Goal: Information Seeking & Learning: Learn about a topic

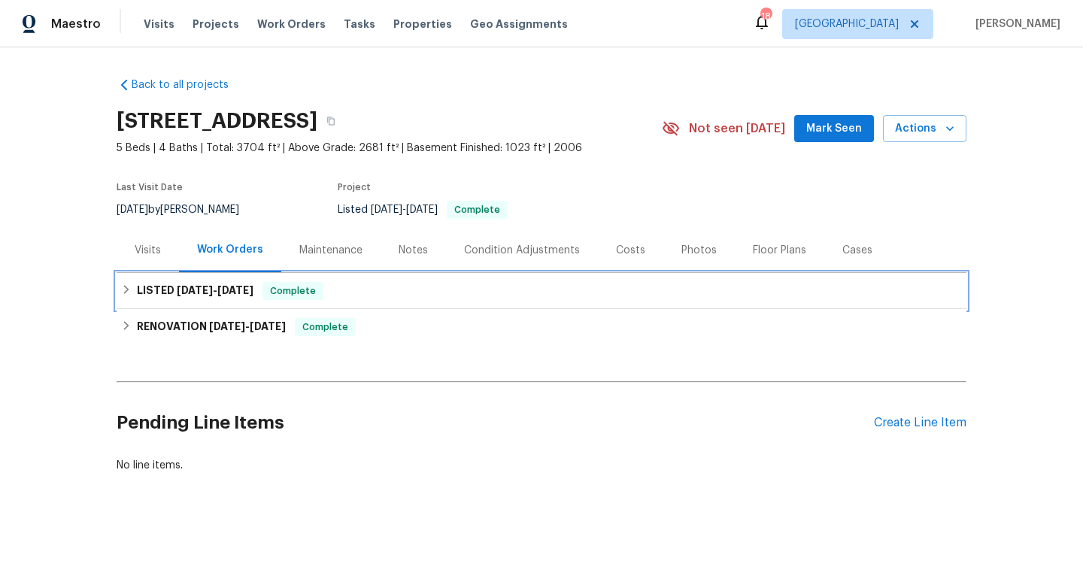
click at [429, 287] on div "LISTED 6/24/25 - 6/25/25 Complete" at bounding box center [541, 291] width 841 height 18
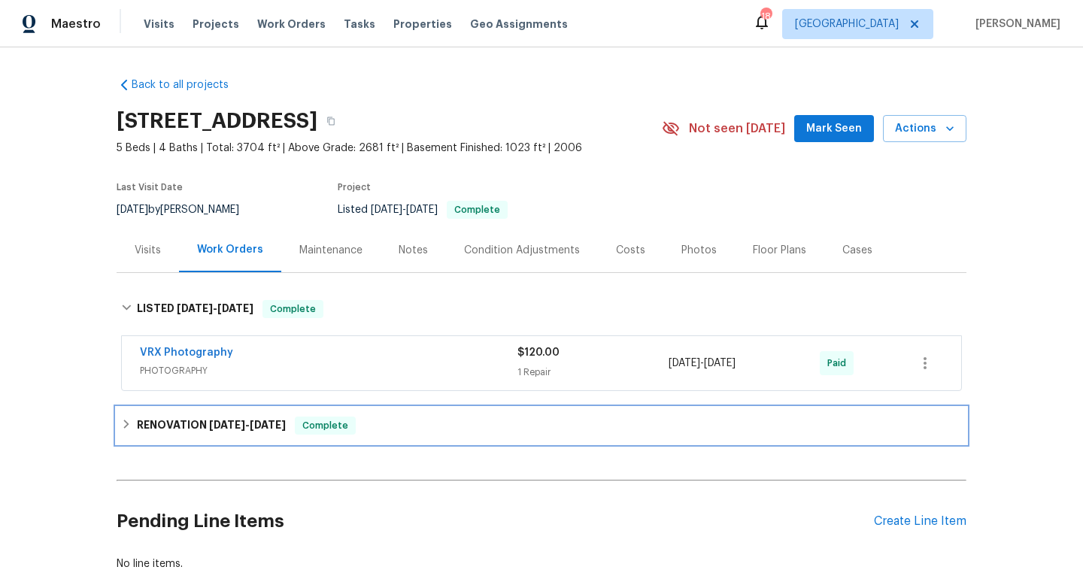
click at [447, 426] on div "RENOVATION 6/18/25 - 6/25/25 Complete" at bounding box center [541, 426] width 841 height 18
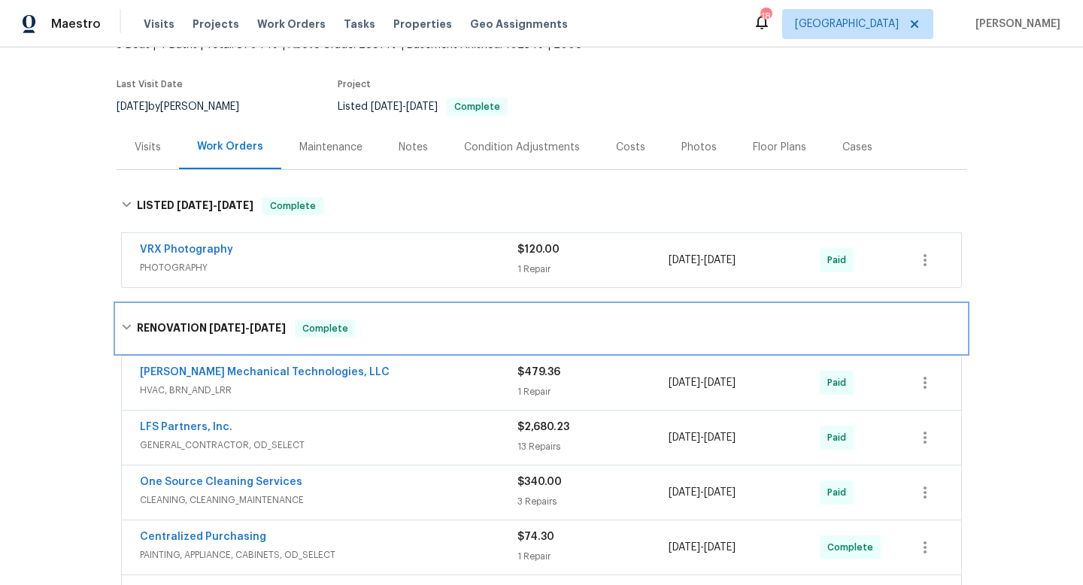
scroll to position [105, 0]
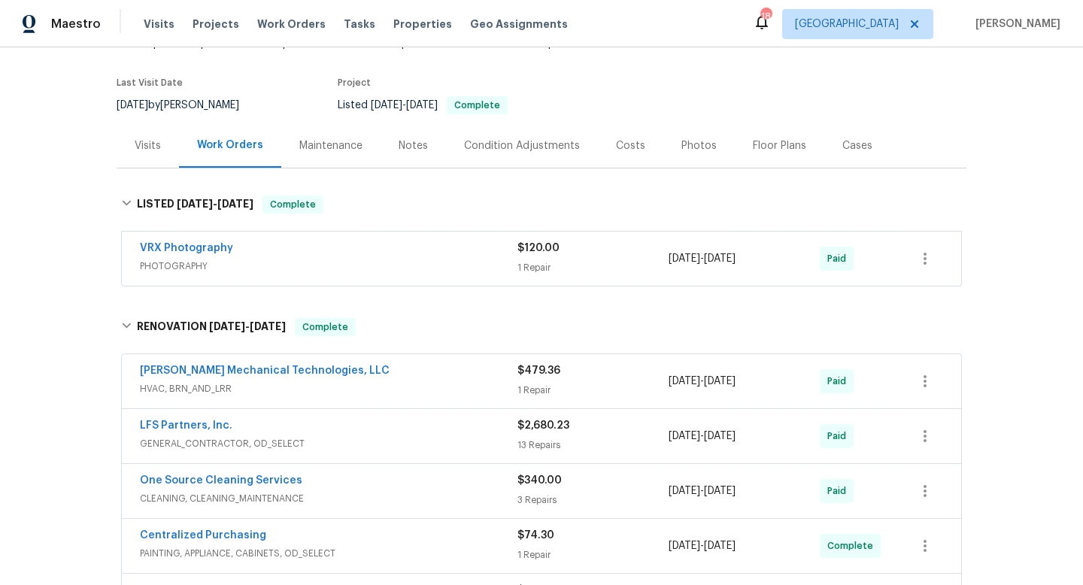
click at [447, 380] on div "Johnson's Mechanical Technologies, LLC" at bounding box center [329, 372] width 378 height 18
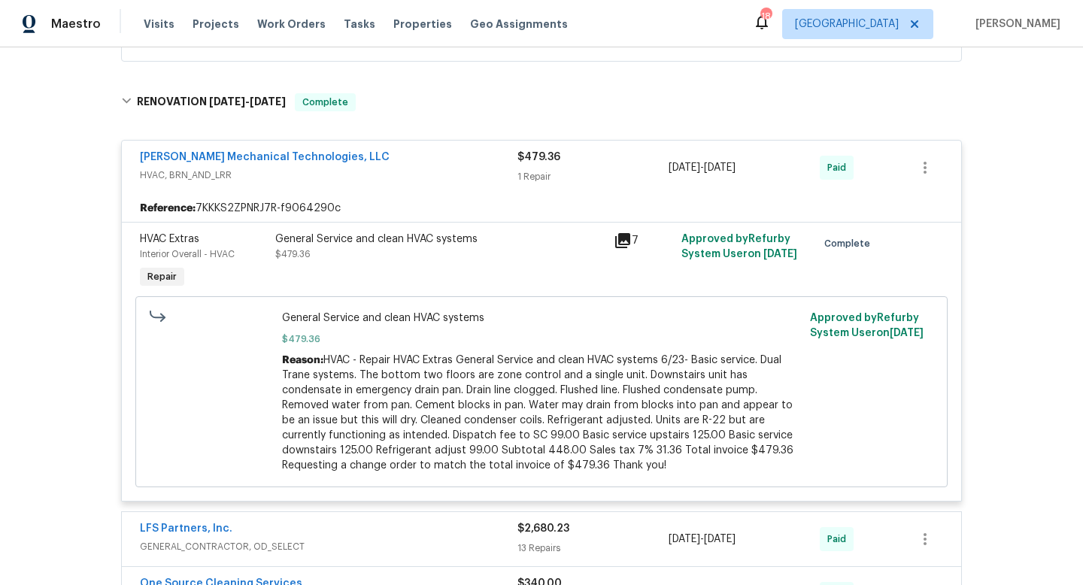
scroll to position [330, 0]
drag, startPoint x: 123, startPoint y: 150, endPoint x: 478, endPoint y: 159, distance: 354.5
click at [478, 160] on div "Johnson's Mechanical Technologies, LLC HVAC, BRN_AND_LRR $479.36 1 Repair 6/18/…" at bounding box center [542, 167] width 840 height 54
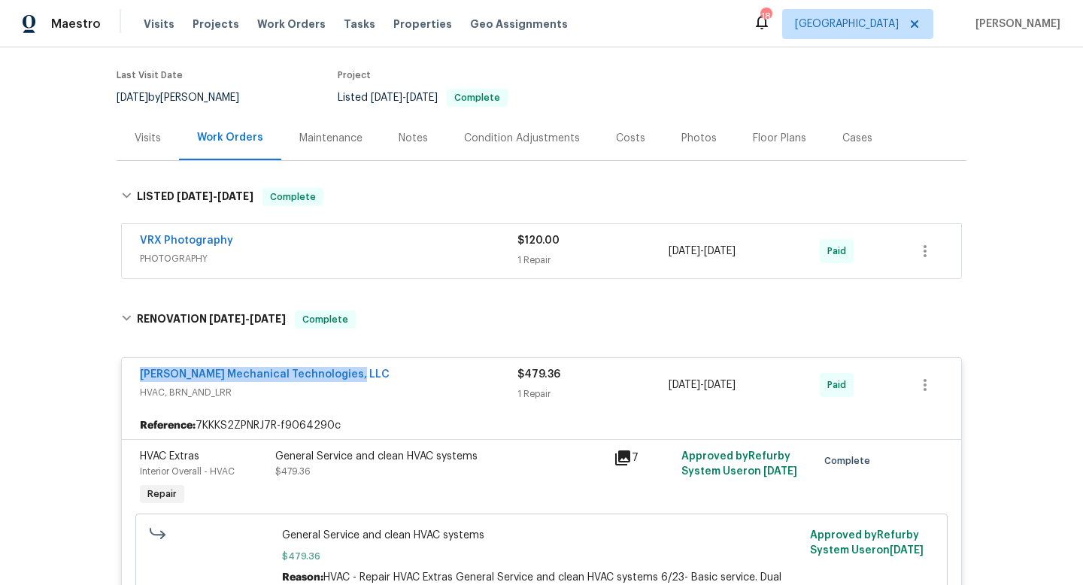
scroll to position [103, 0]
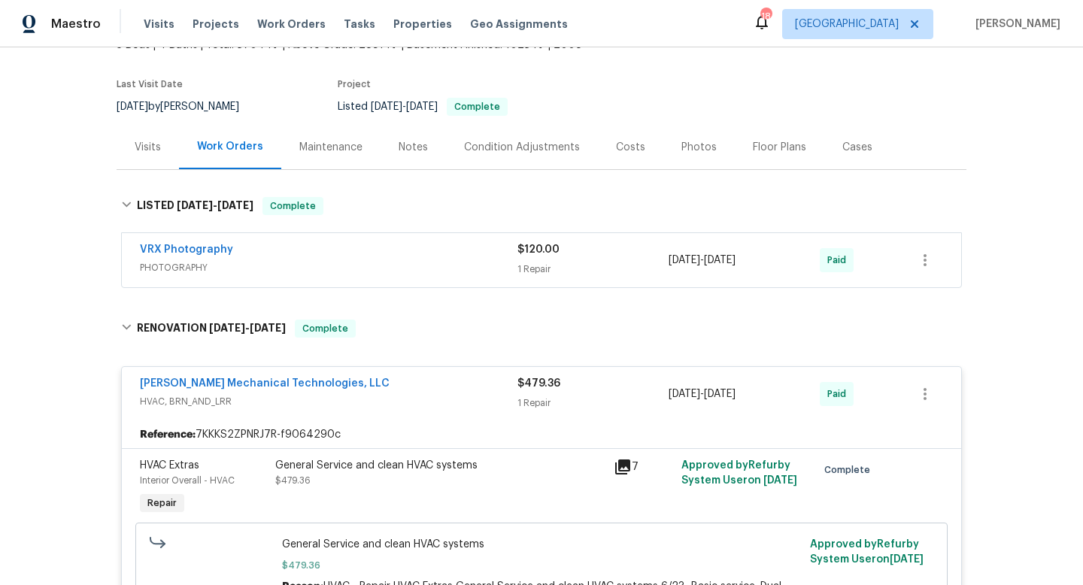
click at [81, 356] on div "Back to all projects 1228 N Dobys Bridge Rd, Fort Mill, SC 29715 5 Beds | 4 Bat…" at bounding box center [541, 316] width 1083 height 538
click at [856, 410] on div "Paid" at bounding box center [857, 394] width 75 height 36
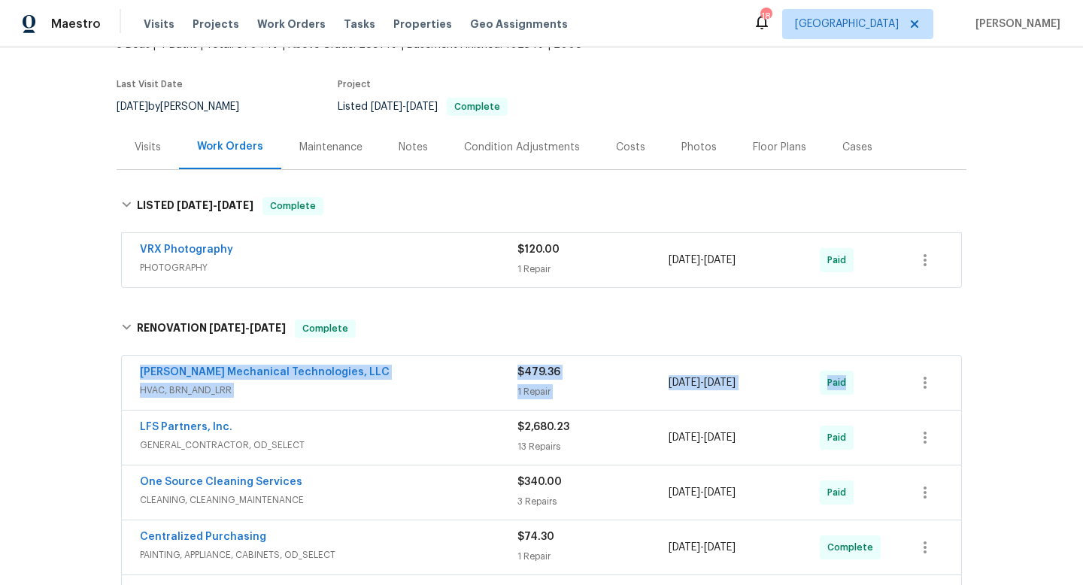
drag, startPoint x: 120, startPoint y: 365, endPoint x: 907, endPoint y: 380, distance: 787.1
click at [907, 380] on div "Johnson's Mechanical Technologies, LLC HVAC, BRN_AND_LRR $479.36 1 Repair 6/18/…" at bounding box center [542, 521] width 850 height 337
copy div "Johnson's Mechanical Technologies, LLC HVAC, BRN_AND_LRR $479.36 1 Repair 6/18/…"
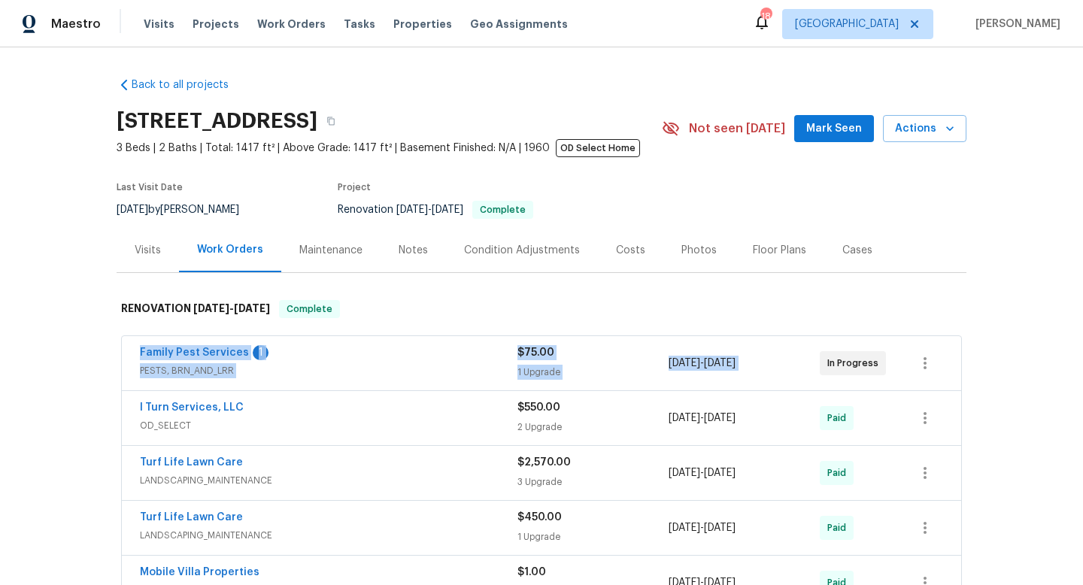
drag, startPoint x: 126, startPoint y: 346, endPoint x: 840, endPoint y: 351, distance: 714.0
click at [840, 351] on div "Family Pest Services 1 PESTS, BRN_AND_LRR $75.00 1 Upgrade [DATE] - [DATE] In P…" at bounding box center [542, 584] width 850 height 502
click at [393, 274] on div "Back to all projects [STREET_ADDRESS] 3 Beds | 2 Baths | Total: 1417 ft² | Abov…" at bounding box center [542, 544] width 850 height 958
drag, startPoint x: 129, startPoint y: 336, endPoint x: 1007, endPoint y: 364, distance: 879.3
click at [1007, 366] on div "Back to all projects [STREET_ADDRESS] 3 Beds | 2 Baths | Total: 1417 ft² | Abov…" at bounding box center [541, 316] width 1083 height 538
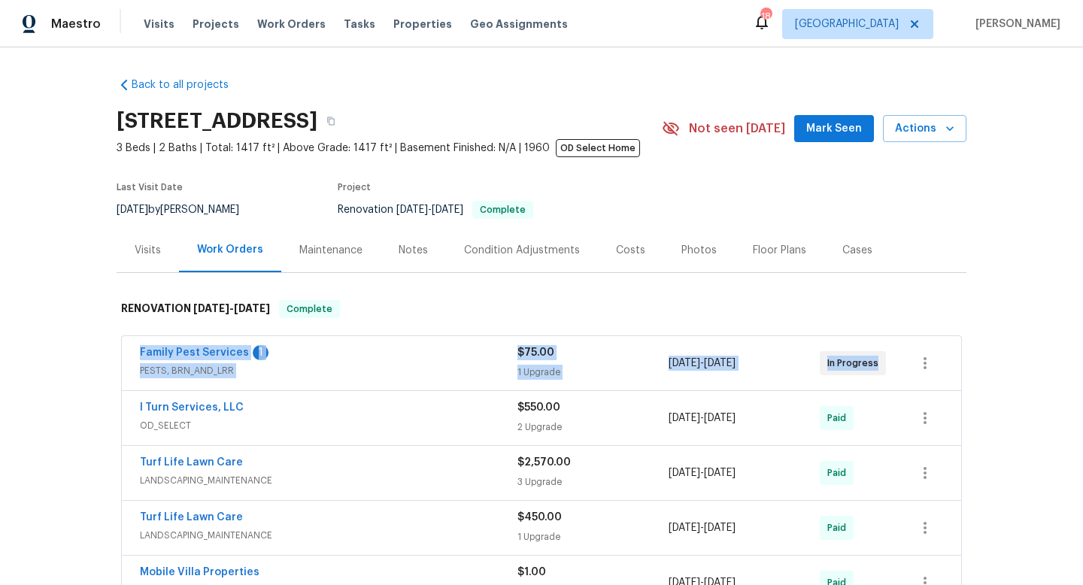
copy div "Family Pest Services 1 PESTS, BRN_AND_LRR $75.00 1 Upgrade [DATE] - [DATE] In P…"
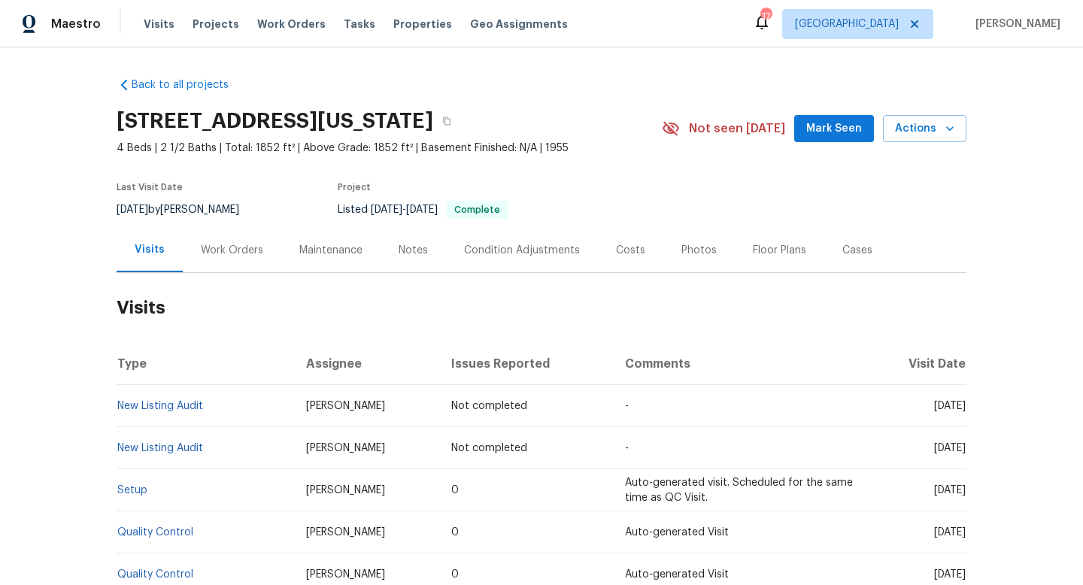
click at [196, 211] on div "7/29/2025 by Ryan Johnson" at bounding box center [187, 210] width 141 height 18
copy div "7/29/2025 by Ryan Johnson"
click at [231, 253] on div "Work Orders" at bounding box center [232, 250] width 62 height 15
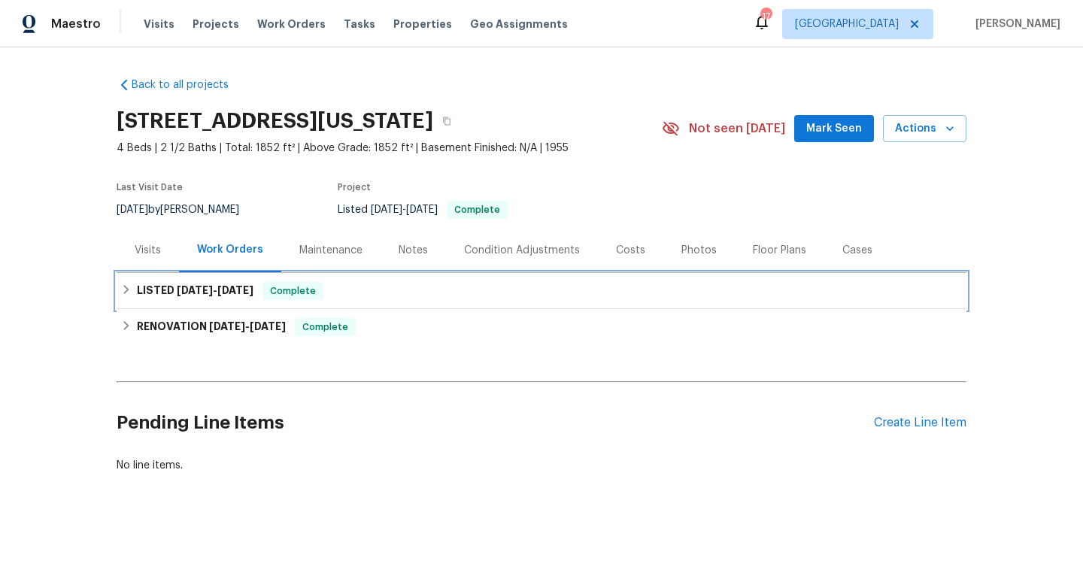
click at [231, 296] on h6 "LISTED 7/30/25 - 7/31/25" at bounding box center [195, 291] width 117 height 18
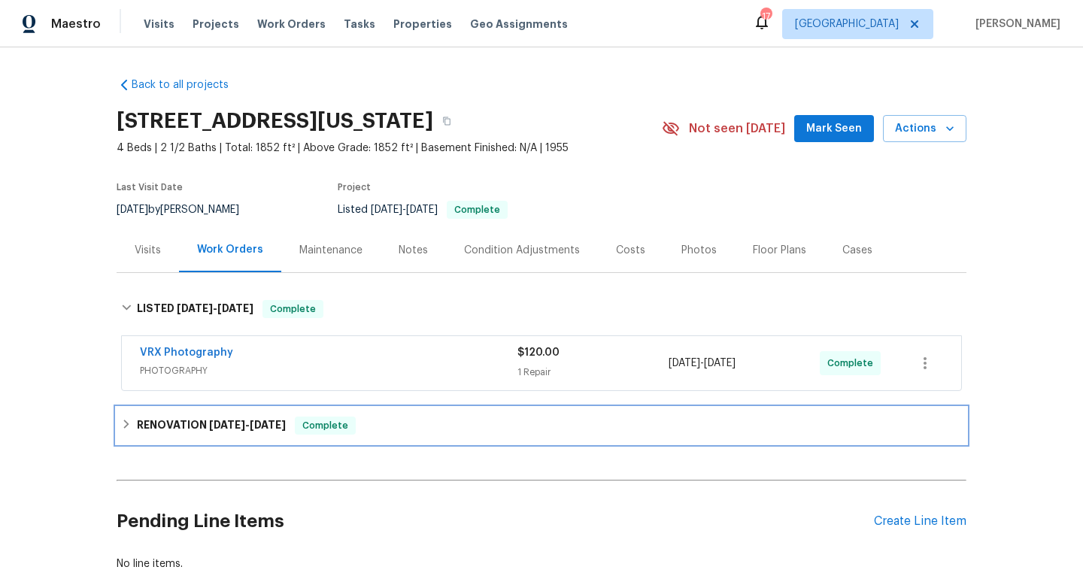
click at [163, 424] on h6 "RENOVATION 6/17/25 - 7/23/25" at bounding box center [211, 426] width 149 height 18
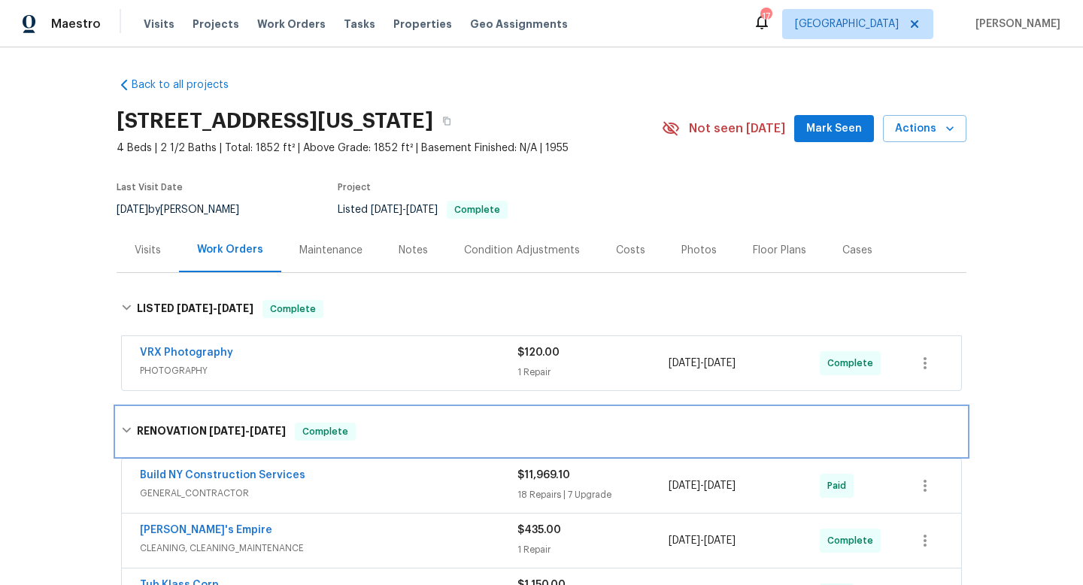
scroll to position [14, 0]
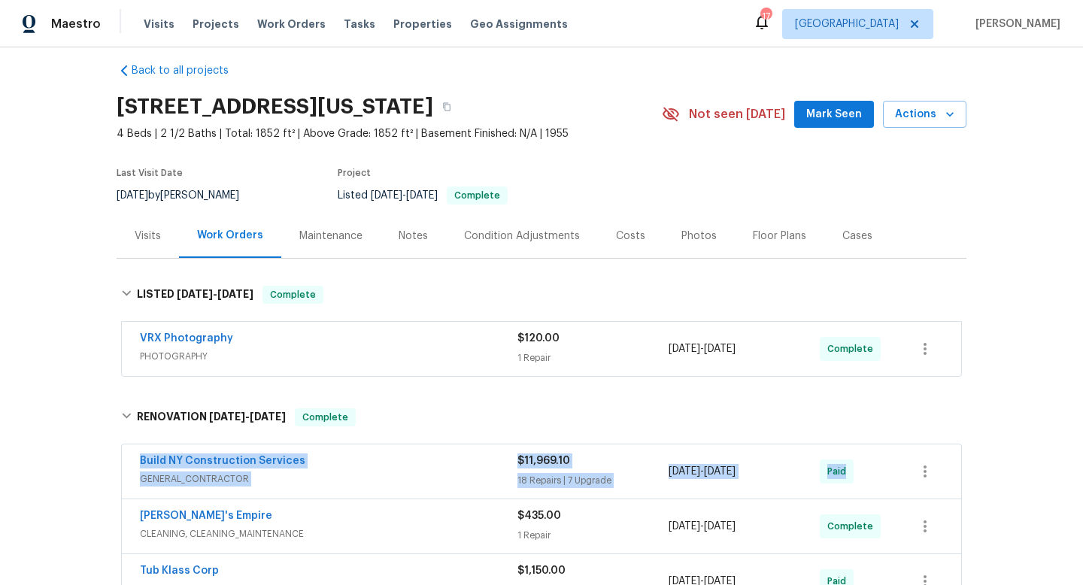
drag, startPoint x: 130, startPoint y: 460, endPoint x: 880, endPoint y: 488, distance: 750.6
click at [880, 488] on div "Build NY Construction Services GENERAL_CONTRACTOR $11,969.10 18 Repairs | 7 Upg…" at bounding box center [542, 472] width 840 height 54
copy div "Build NY Construction Services GENERAL_CONTRACTOR $11,969.10 18 Repairs | 7 Upg…"
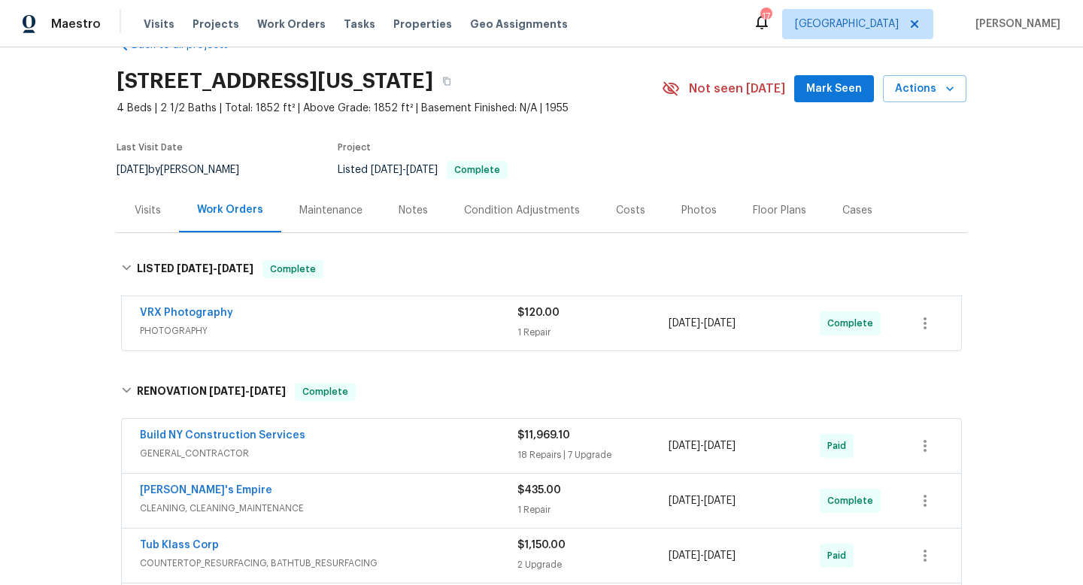
click at [168, 214] on div "Visits" at bounding box center [148, 210] width 62 height 44
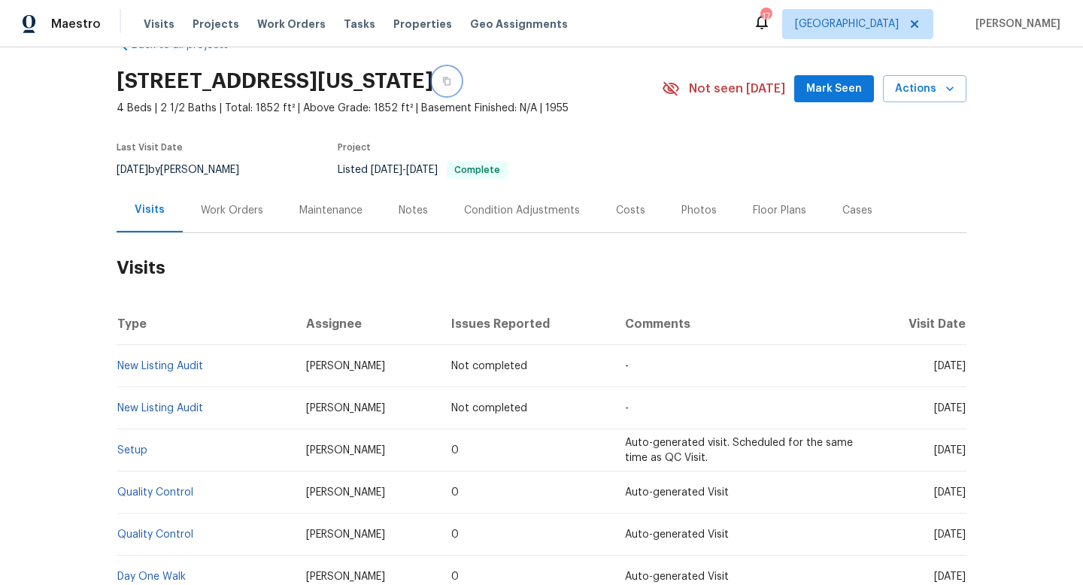
click at [451, 82] on icon "button" at bounding box center [446, 81] width 9 height 9
drag, startPoint x: 391, startPoint y: 370, endPoint x: 294, endPoint y: 368, distance: 97.1
click at [294, 368] on td "Thomas Gannon" at bounding box center [367, 366] width 146 height 42
copy span "Thomas Gannon"
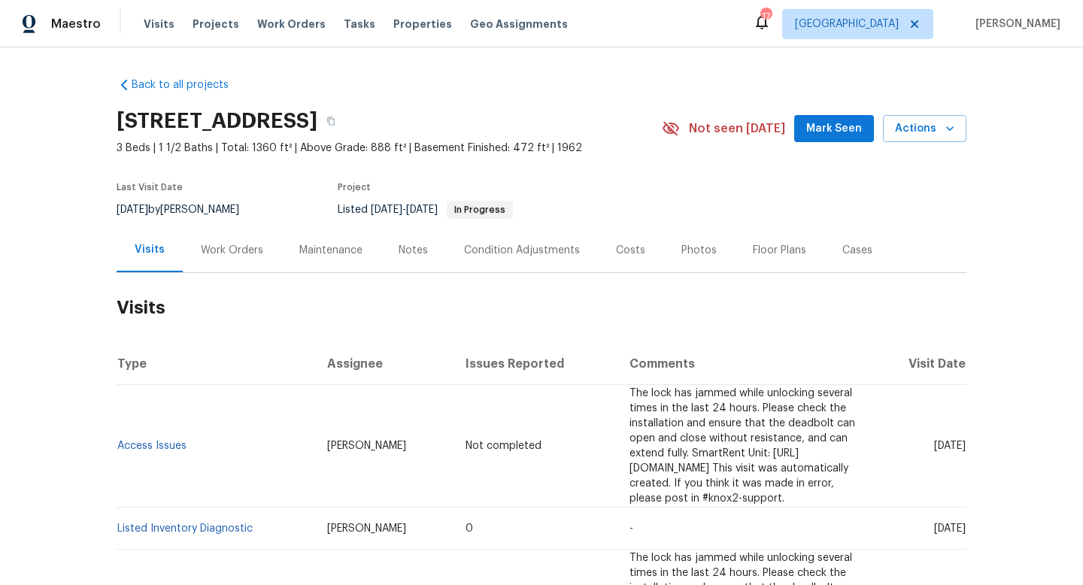
click at [142, 212] on span "[DATE]" at bounding box center [133, 210] width 32 height 11
copy div "[DATE] by [PERSON_NAME]"
click at [257, 245] on div "Work Orders" at bounding box center [232, 250] width 62 height 15
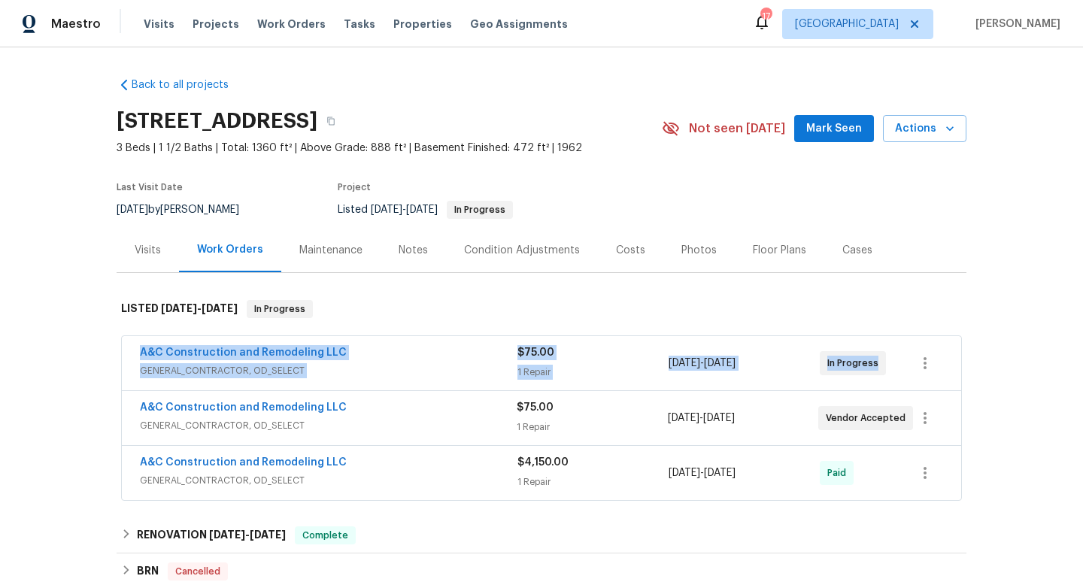
drag, startPoint x: 125, startPoint y: 347, endPoint x: 914, endPoint y: 375, distance: 789.8
copy div "A&C Construction and Remodeling LLC GENERAL_CONTRACTOR, OD_SELECT $75.00 1 Repa…"
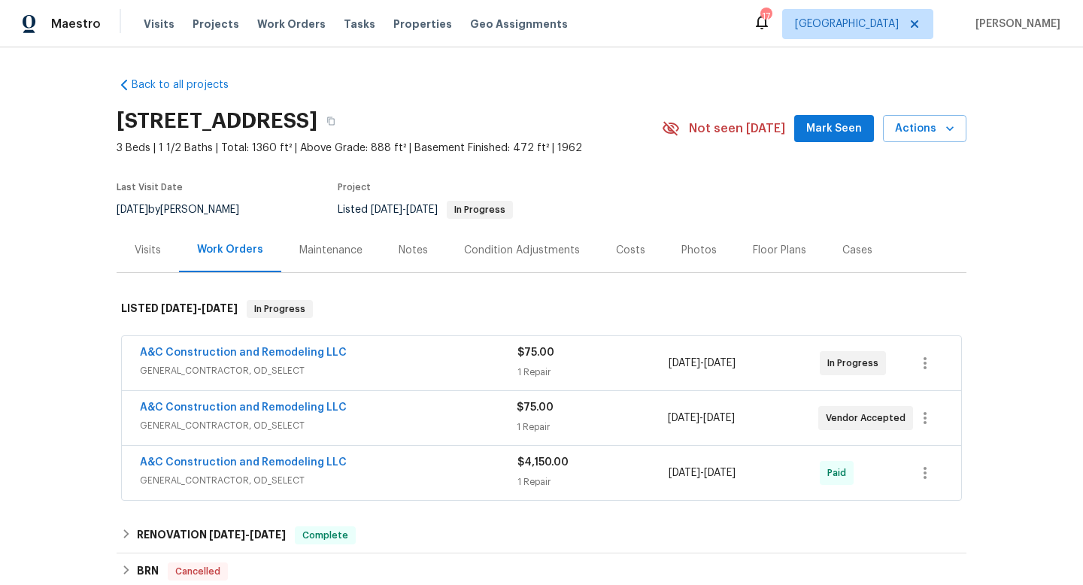
click at [150, 251] on div "Visits" at bounding box center [148, 250] width 26 height 15
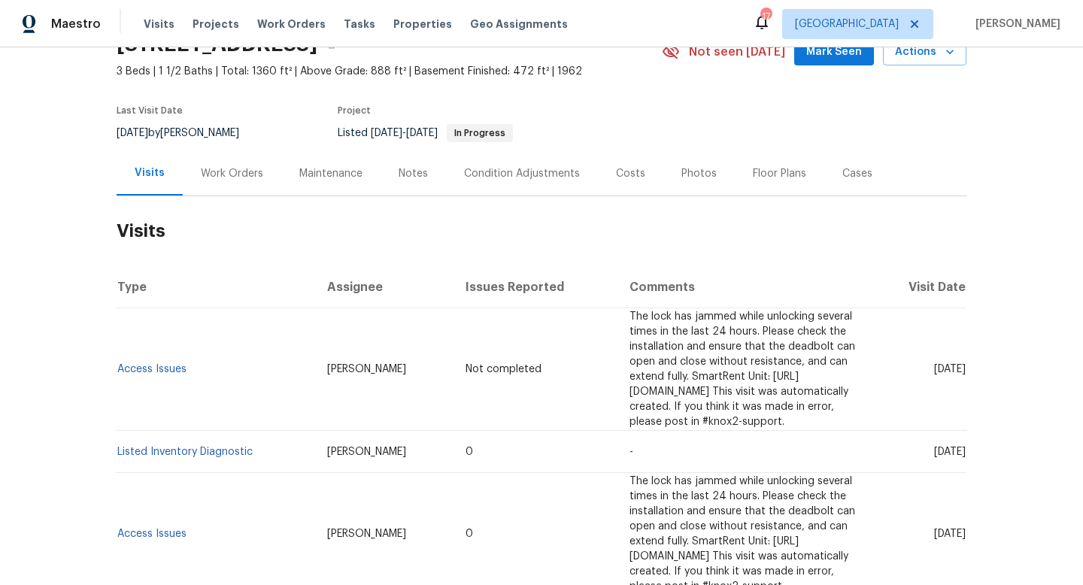
scroll to position [84, 0]
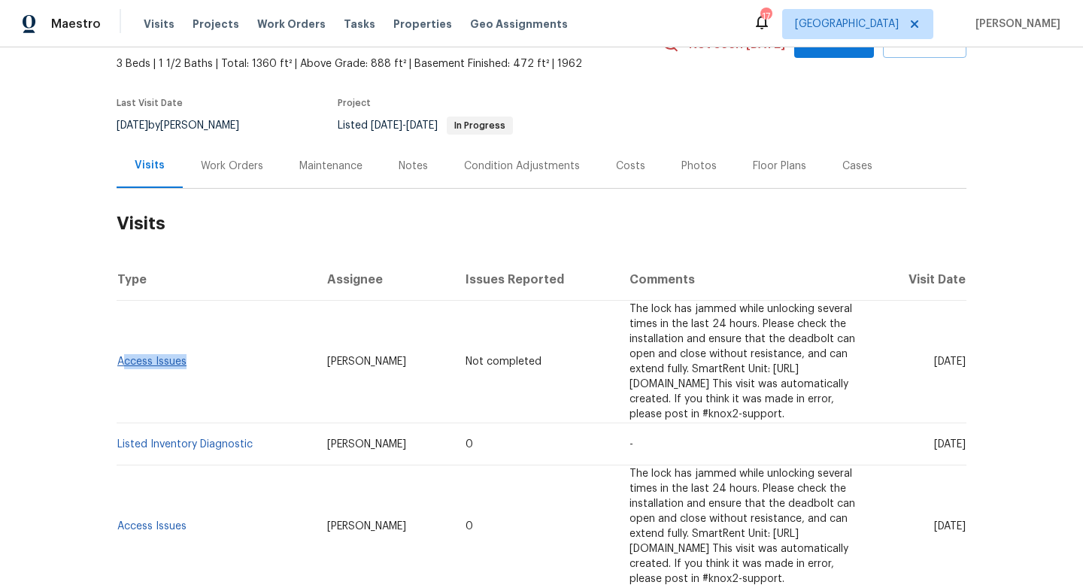
drag, startPoint x: 203, startPoint y: 362, endPoint x: 121, endPoint y: 360, distance: 82.0
click at [121, 360] on td "Access Issues" at bounding box center [216, 362] width 199 height 123
click at [93, 369] on div "Back to all projects [STREET_ADDRESS] 3 Beds | 1 1/2 Baths | Total: 1360 ft² | …" at bounding box center [541, 316] width 1083 height 538
drag, startPoint x: 202, startPoint y: 362, endPoint x: 120, endPoint y: 353, distance: 81.8
click at [120, 353] on td "Access Issues" at bounding box center [216, 362] width 199 height 123
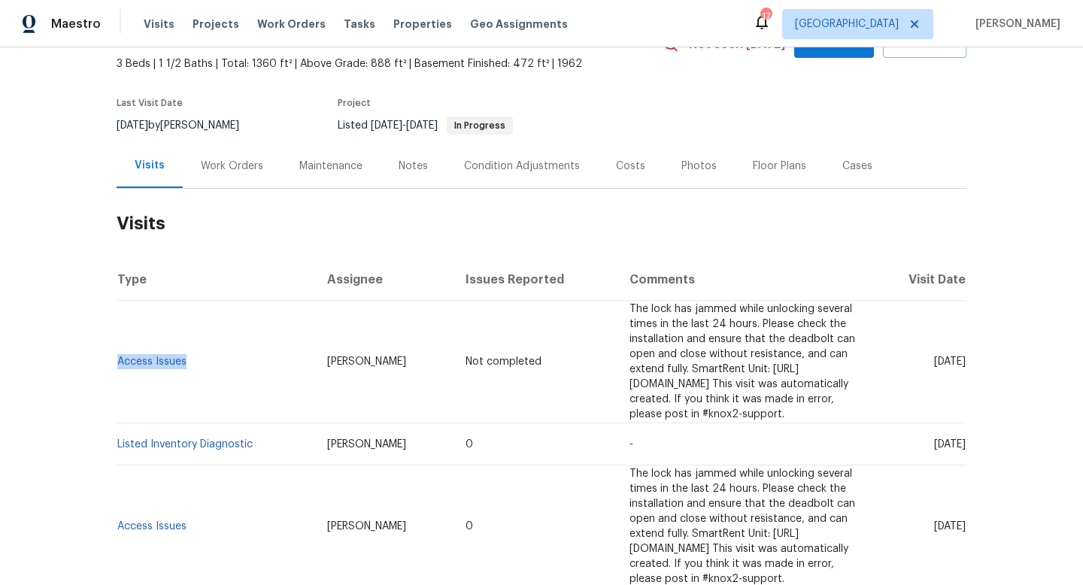
copy link "Access Issues"
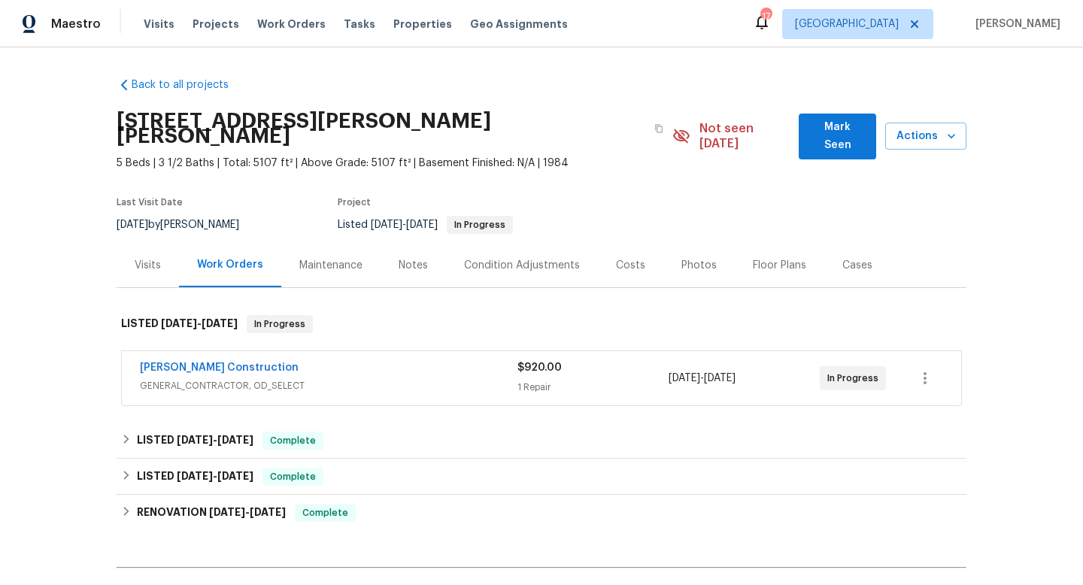
click at [333, 378] on span "GENERAL_CONTRACTOR, OD_SELECT" at bounding box center [329, 385] width 378 height 15
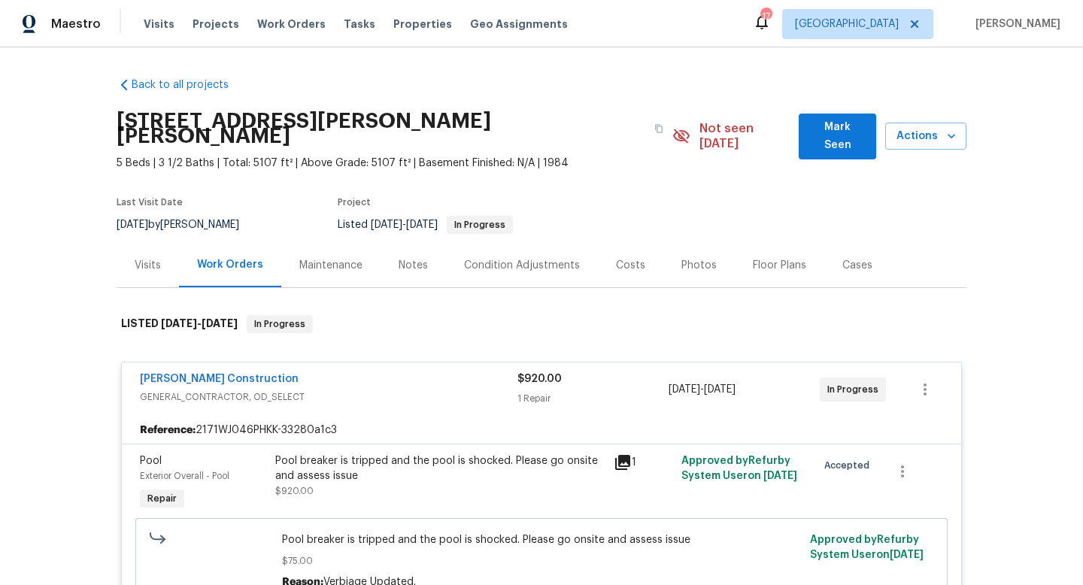
click at [847, 258] on div "Cases" at bounding box center [858, 265] width 30 height 15
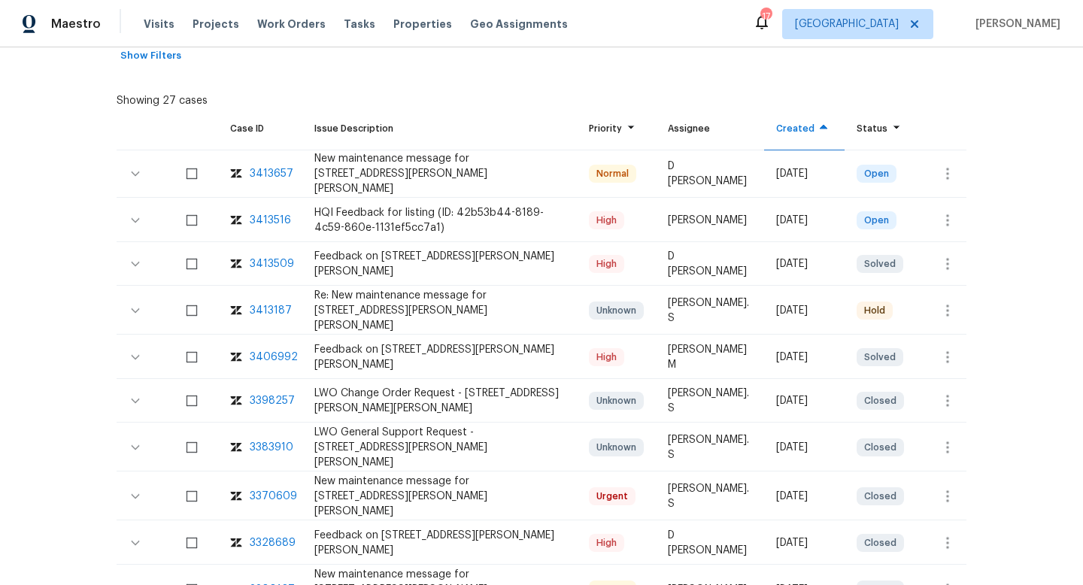
scroll to position [309, 0]
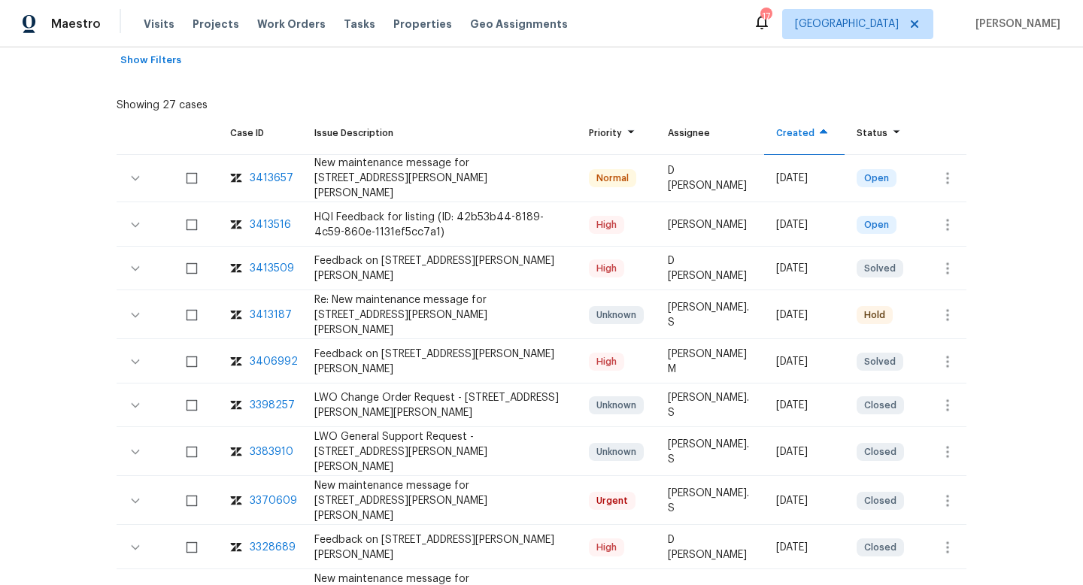
click at [264, 171] on div "3413657" at bounding box center [272, 178] width 44 height 15
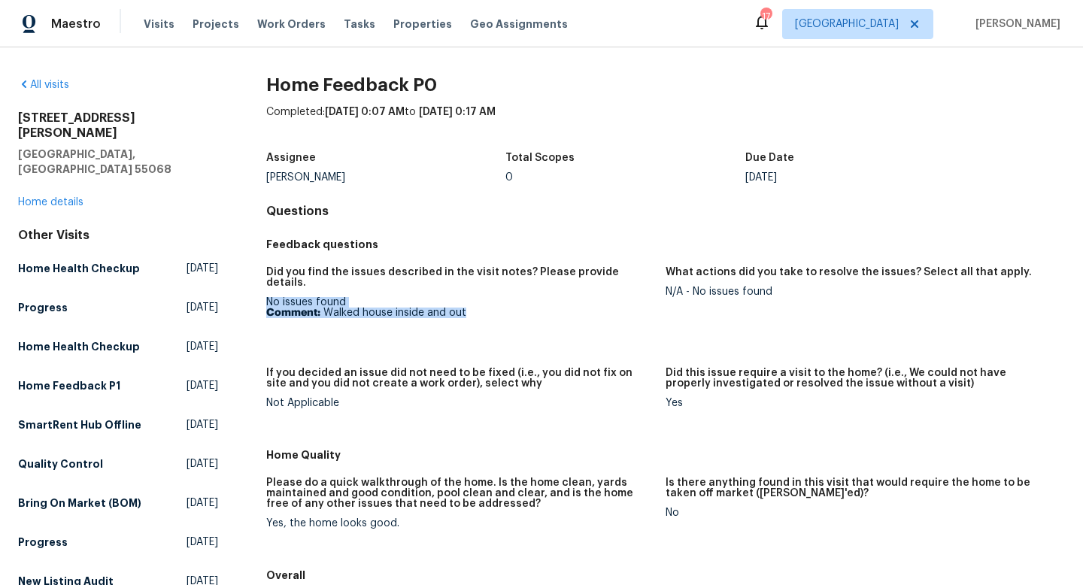
drag, startPoint x: 488, startPoint y: 305, endPoint x: 269, endPoint y: 293, distance: 218.5
click at [267, 297] on div "No issues found Comment: Walked house inside and out" at bounding box center [459, 307] width 387 height 21
copy div "No issues found Comment: Walked house inside and out"
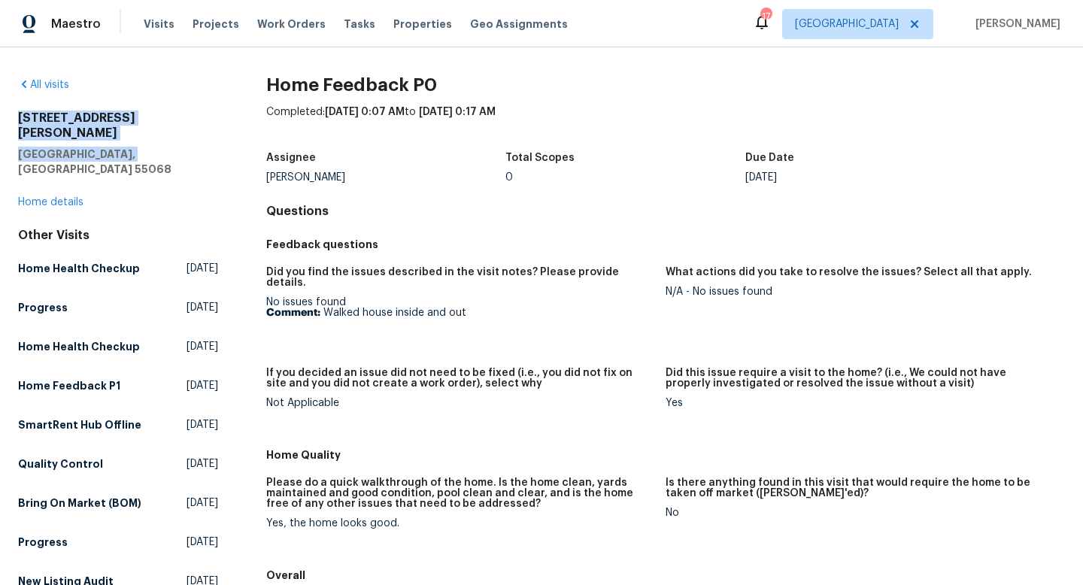
drag, startPoint x: 147, startPoint y: 139, endPoint x: 16, endPoint y: 117, distance: 133.6
click at [16, 117] on div "All visits [STREET_ADDRESS][PERSON_NAME] Home details Other Visits Home Health …" at bounding box center [541, 316] width 1083 height 538
copy div "[STREET_ADDRESS][PERSON_NAME]"
click at [47, 197] on link "Home details" at bounding box center [50, 202] width 65 height 11
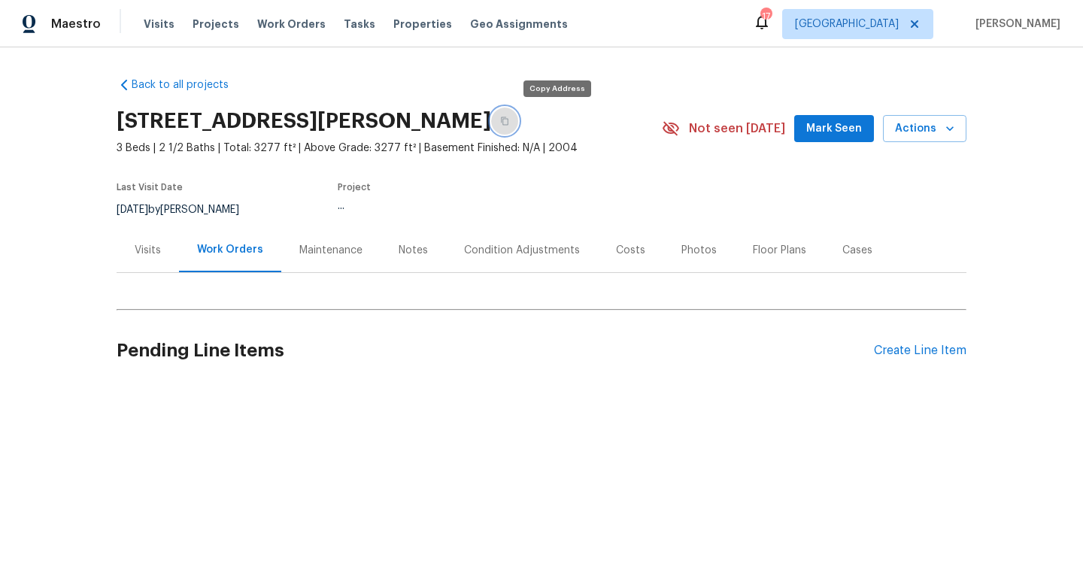
click at [509, 123] on icon "button" at bounding box center [504, 121] width 9 height 9
